Goal: Information Seeking & Learning: Learn about a topic

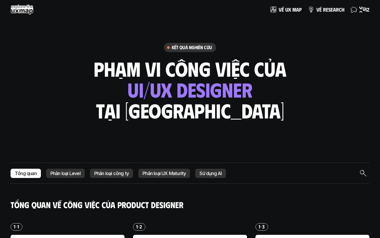
click at [362, 7] on p "q u i z" at bounding box center [364, 10] width 10 height 6
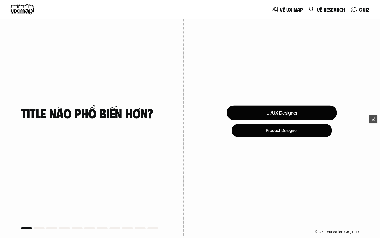
click at [299, 112] on div "UI/UX Designer" at bounding box center [282, 112] width 110 height 15
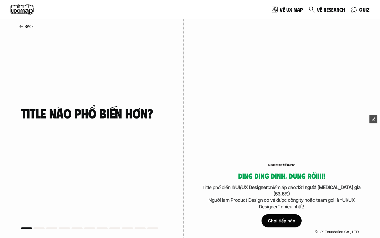
click at [285, 218] on div "Chơi tiếp nào" at bounding box center [282, 220] width 40 height 13
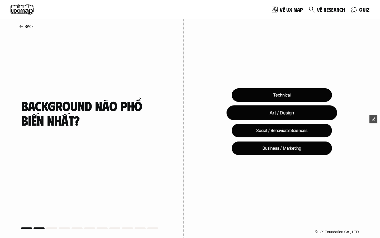
click at [281, 116] on div "Art / Design" at bounding box center [282, 112] width 111 height 15
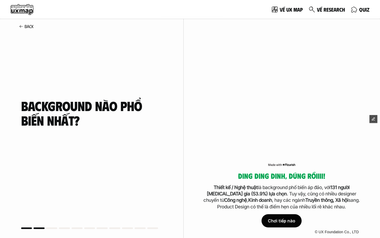
click at [280, 222] on div "Chơi tiếp nào" at bounding box center [282, 220] width 40 height 13
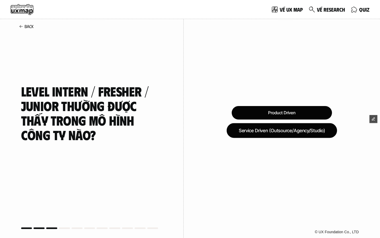
click at [291, 125] on div "Service Driven (Outsource/Agency/Studio)" at bounding box center [282, 130] width 110 height 15
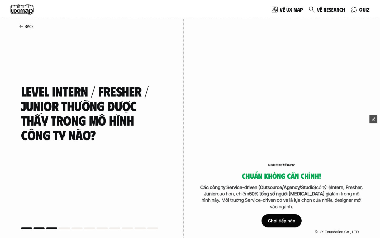
click at [284, 224] on div "Chơi tiếp nào" at bounding box center [282, 220] width 40 height 13
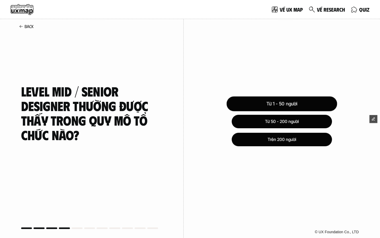
click at [280, 103] on div "Từ 1 - 50 người" at bounding box center [282, 103] width 111 height 15
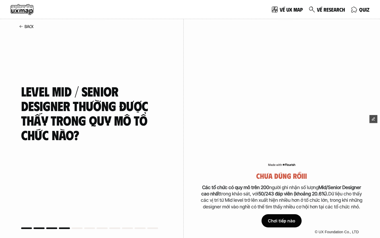
click at [275, 223] on div "Chơi tiếp nào" at bounding box center [282, 220] width 40 height 13
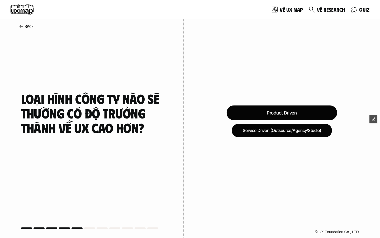
click at [275, 113] on div "Product Driven" at bounding box center [282, 112] width 111 height 15
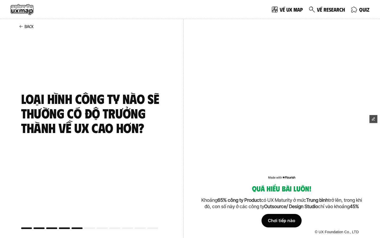
click at [282, 221] on div "Chơi tiếp nào" at bounding box center [282, 220] width 40 height 13
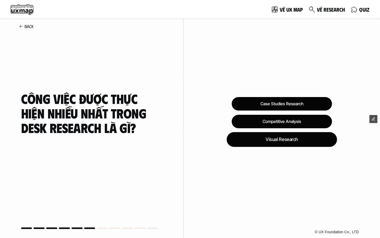
click at [290, 137] on div "Visual Research" at bounding box center [282, 139] width 110 height 15
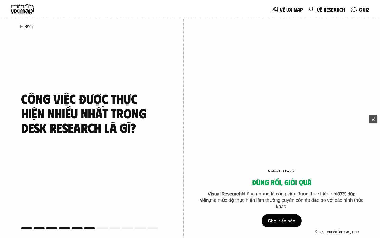
click at [284, 223] on div "Chơi tiếp nào" at bounding box center [282, 220] width 40 height 13
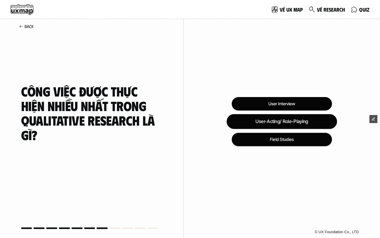
click at [272, 114] on div "User-Acting/ Role-Playing" at bounding box center [282, 121] width 110 height 15
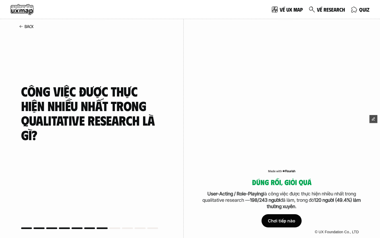
click at [275, 219] on div "Chơi tiếp nào" at bounding box center [282, 220] width 40 height 13
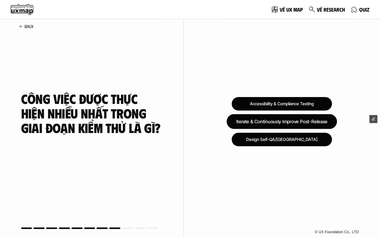
click at [291, 126] on div "Iterate & Continuously Improve Post-Release" at bounding box center [282, 121] width 110 height 15
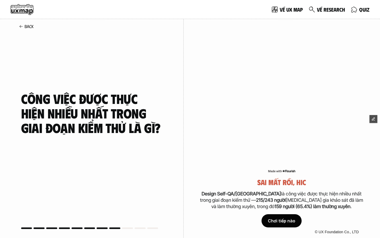
click at [279, 220] on div "Chơi tiếp nào" at bounding box center [282, 220] width 40 height 13
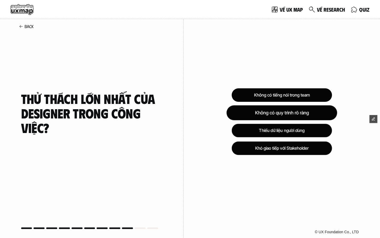
click at [285, 117] on div "Không có quy trình rõ ràng" at bounding box center [282, 112] width 111 height 15
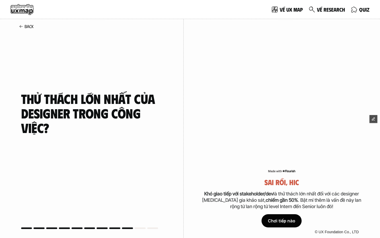
click at [275, 220] on div "Chơi tiếp nào" at bounding box center [282, 220] width 40 height 13
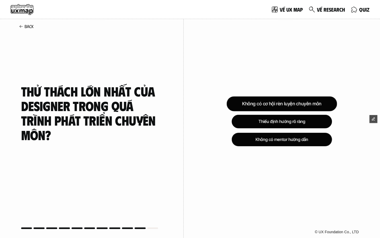
click at [250, 103] on div "Không có cơ hội rèn luyện chuyên môn" at bounding box center [282, 103] width 110 height 15
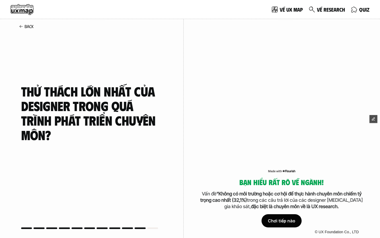
click at [281, 222] on div "Chơi tiếp nào" at bounding box center [282, 220] width 40 height 13
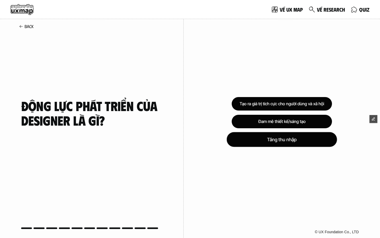
click at [284, 143] on div "Tăng thu nhập" at bounding box center [282, 139] width 110 height 15
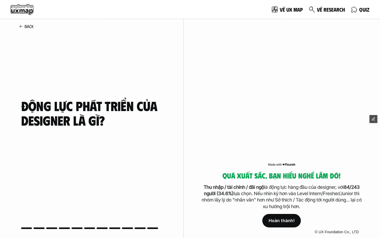
click at [40, 228] on div at bounding box center [39, 228] width 11 height 2
click at [284, 222] on p "Hoàn thành!" at bounding box center [282, 220] width 26 height 5
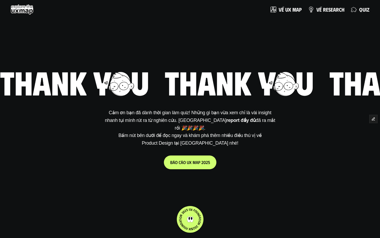
click at [193, 160] on p "b á o c á o u x m a p 2 0 2 5" at bounding box center [190, 161] width 40 height 5
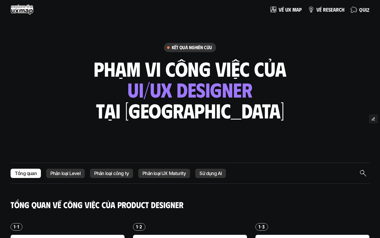
click at [363, 9] on p "q u i z" at bounding box center [364, 10] width 10 height 6
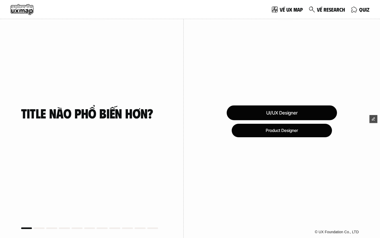
click at [260, 114] on div "UI/UX Designer" at bounding box center [282, 112] width 110 height 15
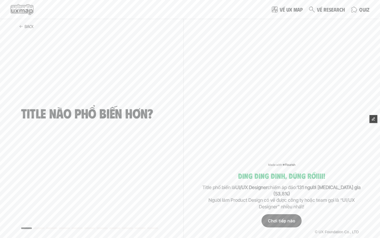
click at [281, 225] on div "Chơi tiếp nào" at bounding box center [282, 220] width 40 height 13
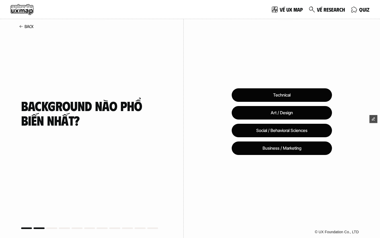
click at [283, 230] on div "© UX Foundation Co., LTD" at bounding box center [282, 232] width 196 height 12
click at [295, 155] on div "Technical Art / Design Social / Behavioral Sciences Business / Marketing © UX F…" at bounding box center [282, 119] width 196 height 238
click at [295, 150] on div "Business / Marketing" at bounding box center [282, 147] width 101 height 13
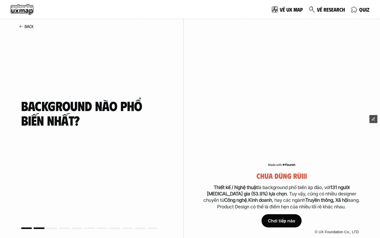
click at [274, 223] on div "Chơi tiếp nào" at bounding box center [282, 220] width 40 height 13
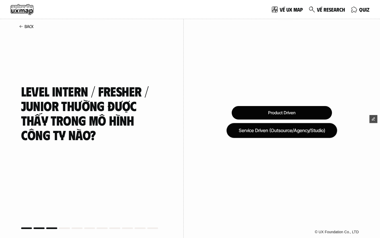
click at [278, 129] on div "Service Driven (Outsource/Agency/Studio)" at bounding box center [282, 130] width 111 height 15
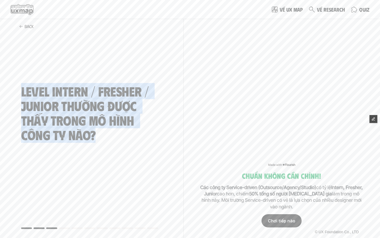
drag, startPoint x: 22, startPoint y: 89, endPoint x: 111, endPoint y: 140, distance: 102.2
click at [111, 140] on h4 "Level Intern / Fresher / Junior thường được thấy trong mô hình công ty nào?" at bounding box center [92, 113] width 142 height 58
copy h4 "Level Intern / Fresher / Junior thường được thấy trong mô hình công ty nào?"
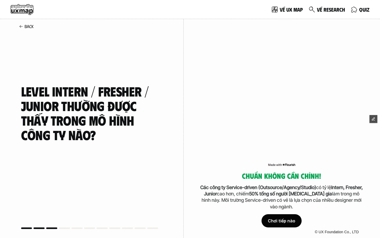
click at [284, 220] on div "Chơi tiếp nào" at bounding box center [282, 220] width 40 height 13
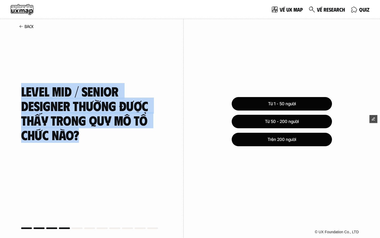
drag, startPoint x: 22, startPoint y: 89, endPoint x: 101, endPoint y: 148, distance: 98.1
click at [101, 148] on div "Level MID / SENIOR DESIGNER thường được thấy trong QUY MÔ TỔ CHỨC NÀO?" at bounding box center [92, 113] width 142 height 214
copy h4 "Level MID / SENIOR DESIGNER thường được thấy trong QUY MÔ TỔ CHỨC NÀO?"
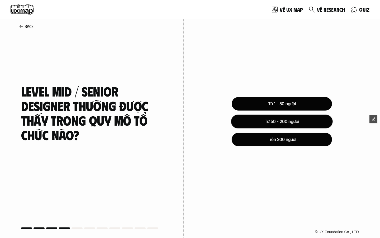
click at [281, 113] on div "Từ 1 - 50 người Từ 50 - 200 người Trên 200 người" at bounding box center [282, 121] width 100 height 49
click at [281, 118] on div "Từ 50 - 200 người" at bounding box center [282, 121] width 110 height 15
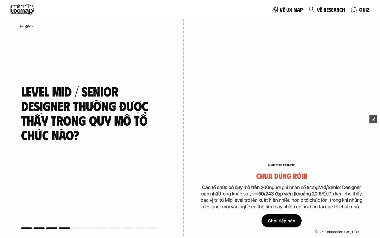
click at [280, 217] on div "Chơi tiếp nào" at bounding box center [282, 220] width 40 height 13
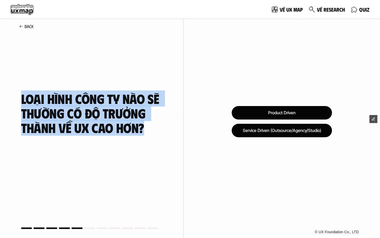
drag, startPoint x: 21, startPoint y: 98, endPoint x: 158, endPoint y: 134, distance: 141.4
click at [158, 134] on div "Loại hình công ty nào sẽ thường có độ trưởng thành về UX cao hơn?" at bounding box center [92, 112] width 142 height 53
copy h4 "Loại hình công ty nào sẽ thường có độ trưởng thành về UX cao hơn?"
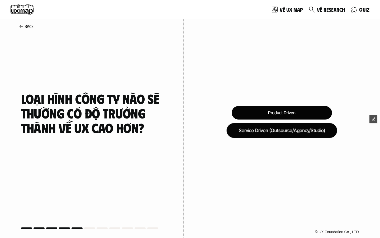
click at [285, 126] on div "Service Driven (Outsource/Agency/Studio)" at bounding box center [282, 130] width 111 height 15
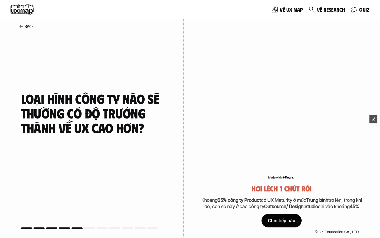
click at [276, 215] on div "Chơi tiếp nào" at bounding box center [282, 220] width 40 height 13
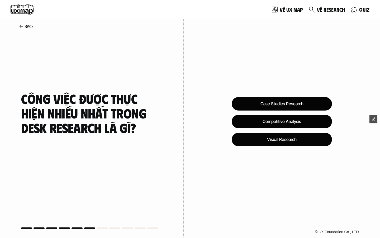
click at [23, 98] on h4 "Công việc được thực hiện nhiều nhất trong Desk Research là gì?" at bounding box center [92, 113] width 142 height 44
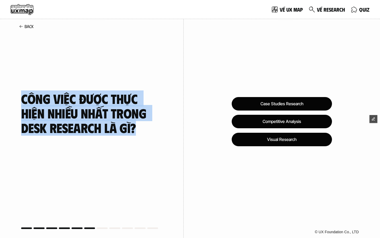
drag, startPoint x: 22, startPoint y: 98, endPoint x: 155, endPoint y: 132, distance: 137.5
click at [155, 132] on h4 "Công việc được thực hiện nhiều nhất trong Desk Research là gì?" at bounding box center [92, 113] width 142 height 44
copy h4 "Công việc được thực hiện nhiều nhất trong Desk Research là gì?"
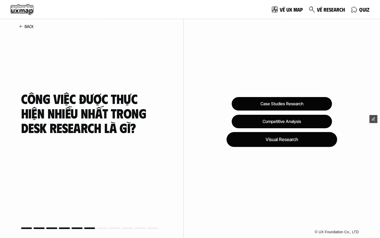
click at [279, 133] on div "Visual Research" at bounding box center [282, 139] width 111 height 15
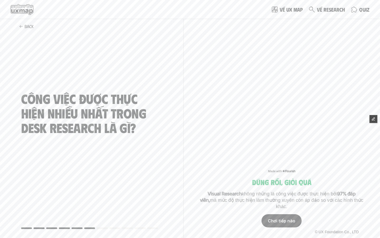
click at [273, 220] on div "Chơi tiếp nào" at bounding box center [282, 220] width 40 height 13
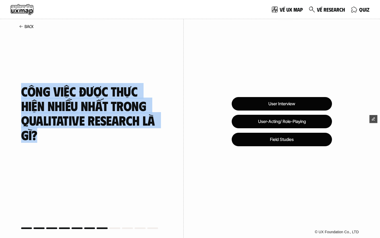
drag, startPoint x: 22, startPoint y: 89, endPoint x: 60, endPoint y: 138, distance: 62.0
click at [60, 139] on h4 "Công việc được thực hiện nhiều nhất trong Qualitative Research là gì?" at bounding box center [92, 113] width 142 height 58
copy h4 "Công việc được thực hiện nhiều nhất trong Qualitative Research là gì?"
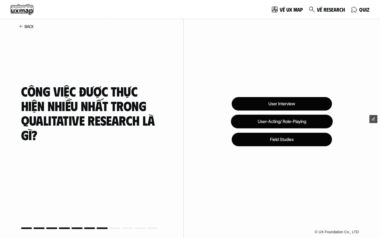
click at [254, 123] on div "User-Acting/ Role-Playing" at bounding box center [282, 122] width 102 height 14
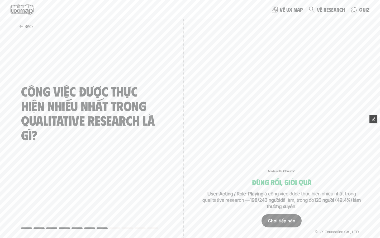
click at [282, 214] on div "Chơi tiếp nào" at bounding box center [282, 220] width 40 height 13
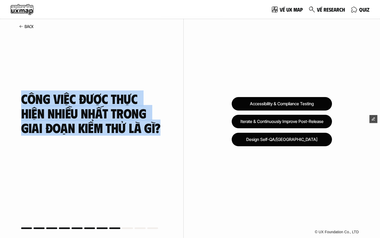
drag, startPoint x: 20, startPoint y: 98, endPoint x: 167, endPoint y: 131, distance: 149.8
click at [167, 131] on div "Công việc được thực hiện nhiều nhất trong Giai đoạn kiểm thử là gì?" at bounding box center [92, 118] width 184 height 247
copy h4 "Công việc được thực hiện nhiều nhất trong Giai đoạn kiểm thử là gì?"
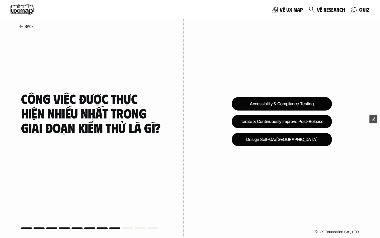
click at [265, 140] on div "Design Self-QA/[GEOGRAPHIC_DATA]" at bounding box center [282, 139] width 100 height 13
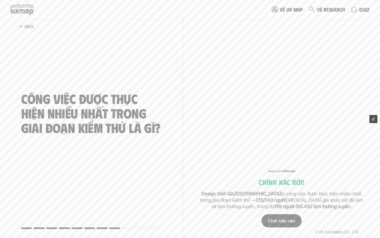
click at [278, 222] on div "Chơi tiếp nào" at bounding box center [282, 220] width 40 height 13
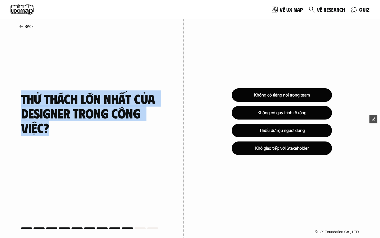
drag, startPoint x: 21, startPoint y: 98, endPoint x: 76, endPoint y: 133, distance: 65.0
click at [76, 133] on div "Thử thách lớn nhất của designer trong công việc?" at bounding box center [92, 118] width 184 height 247
copy h4 "Thử thách lớn nhất của designer trong công việc?"
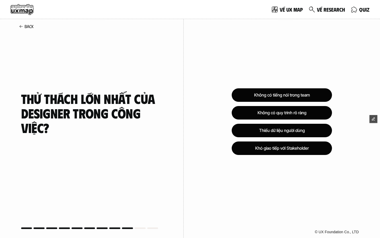
click at [305, 155] on div "Không có tiếng nói trong team Không có quy trình rõ ràng Thiếu dữ liệu người dù…" at bounding box center [282, 119] width 196 height 238
click at [292, 146] on div "Khó giao tiếp với Stakeholder" at bounding box center [282, 147] width 100 height 13
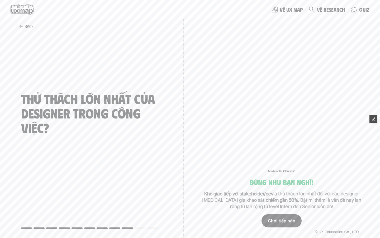
click at [277, 220] on div "Chơi tiếp nào" at bounding box center [282, 220] width 40 height 13
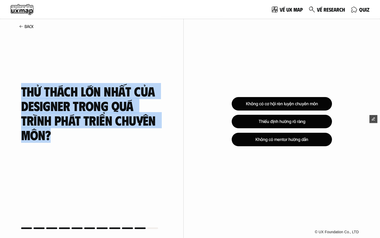
drag, startPoint x: 21, startPoint y: 89, endPoint x: 62, endPoint y: 155, distance: 77.9
click at [62, 155] on div "Thử thách lớn nhất của designer trong quá trình phát triển chuyên môn?" at bounding box center [92, 113] width 142 height 214
copy h4 "Thử thách lớn nhất của designer trong quá trình phát triển chuyên môn?"
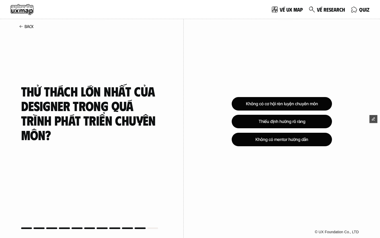
click at [276, 150] on div "Không có cơ hội rèn luyện chuyên môn Thiếu định hướng rõ ràng Không có mentor h…" at bounding box center [282, 119] width 196 height 238
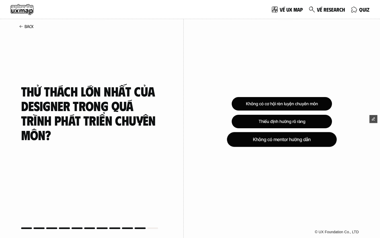
click at [276, 139] on div "Không có mentor hướng dẫn" at bounding box center [282, 139] width 110 height 15
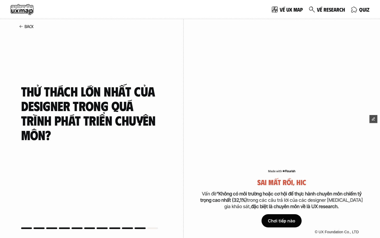
click at [286, 226] on div "© UX Foundation Co., LTD" at bounding box center [282, 232] width 196 height 12
click at [283, 221] on div "Chơi tiếp nào" at bounding box center [282, 220] width 40 height 13
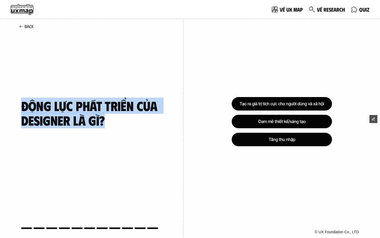
drag, startPoint x: 22, startPoint y: 106, endPoint x: 146, endPoint y: 132, distance: 127.0
click at [146, 132] on div "Động lực phát triển của Designer là gì?" at bounding box center [92, 112] width 142 height 53
copy h4 "Động lực phát triển của Designer là gì?"
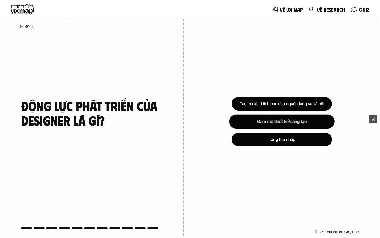
click at [256, 112] on div "Tạo ra giá trị tích cực cho người dùng và xã hội Đam mê thiết kế/sáng tạo Tăng …" at bounding box center [282, 121] width 100 height 49
click at [256, 120] on div "Đam mê thiết kế/sáng tạo" at bounding box center [282, 121] width 108 height 15
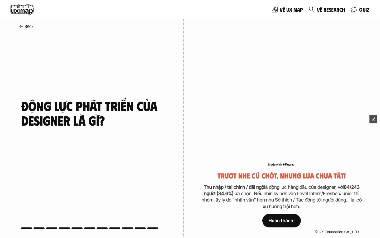
click at [281, 222] on p "Hoàn thành!" at bounding box center [282, 220] width 26 height 5
